Goal: Communication & Community: Connect with others

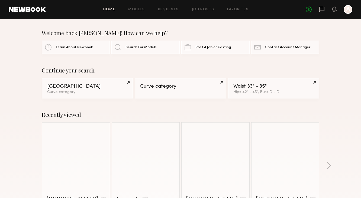
click at [324, 11] on icon at bounding box center [321, 9] width 5 height 5
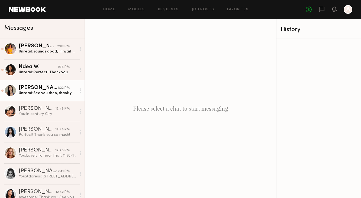
click at [55, 90] on div "[PERSON_NAME]" at bounding box center [38, 87] width 39 height 5
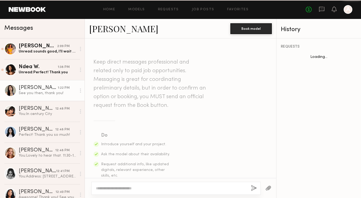
scroll to position [245, 0]
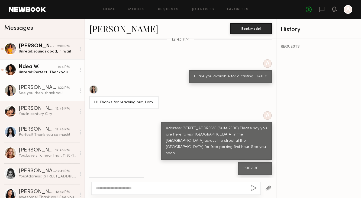
click at [53, 73] on div "Unread: Perfect! Thank you" at bounding box center [48, 72] width 58 height 5
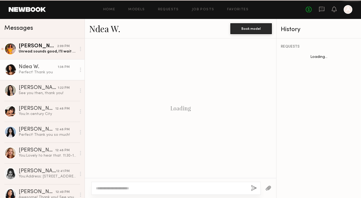
scroll to position [350, 0]
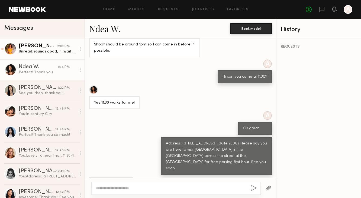
click at [62, 49] on div "2:09 PM" at bounding box center [63, 46] width 12 height 5
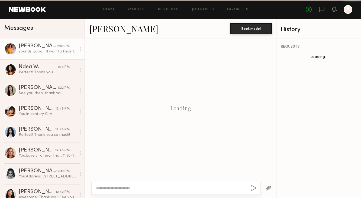
scroll to position [385, 0]
